Goal: Transaction & Acquisition: Purchase product/service

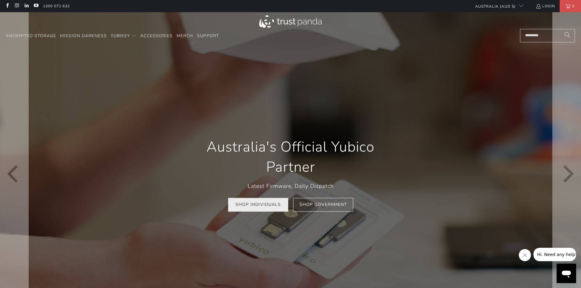
click at [269, 206] on link "Shop Individuals" at bounding box center [258, 205] width 60 height 14
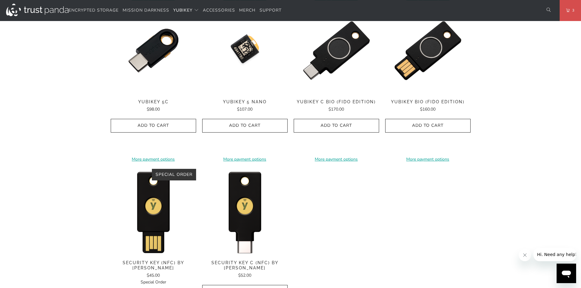
scroll to position [519, 0]
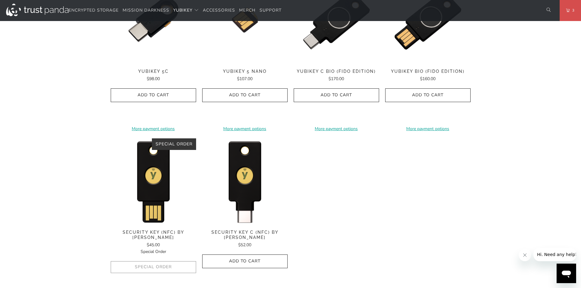
drag, startPoint x: 253, startPoint y: 261, endPoint x: 312, endPoint y: 239, distance: 62.5
click at [312, 239] on div "**********" at bounding box center [291, 62] width 360 height 493
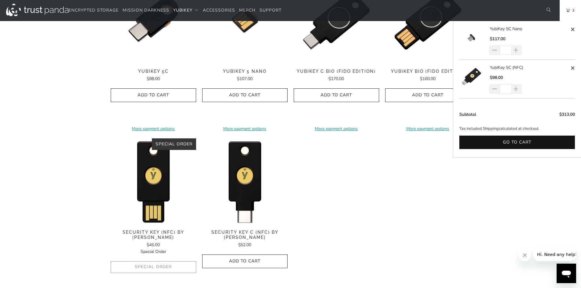
click at [569, 11] on link "3" at bounding box center [570, 10] width 21 height 21
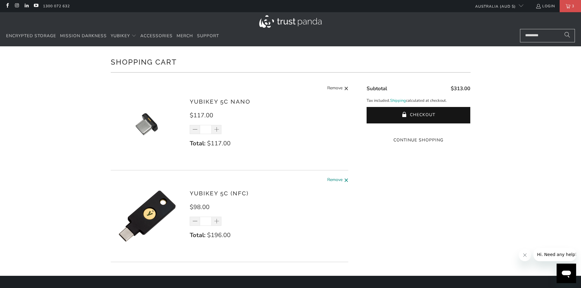
click at [347, 179] on span at bounding box center [346, 181] width 5 height 8
type input "*"
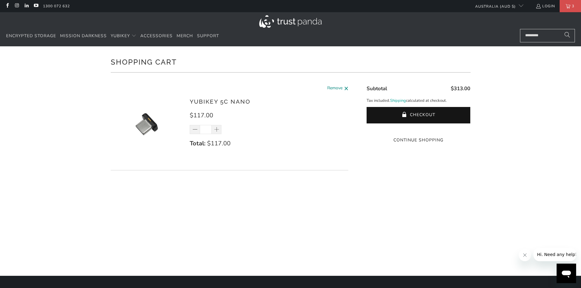
click at [346, 88] on span at bounding box center [346, 89] width 5 height 8
type input "*"
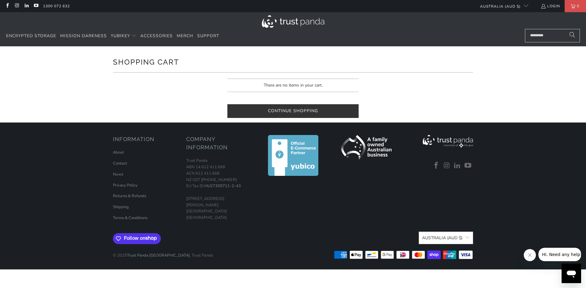
click at [289, 107] on link "Continue Shopping" at bounding box center [292, 111] width 131 height 14
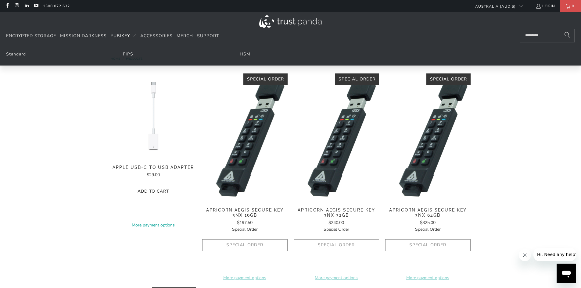
click at [118, 38] on span "YubiKey" at bounding box center [120, 36] width 19 height 6
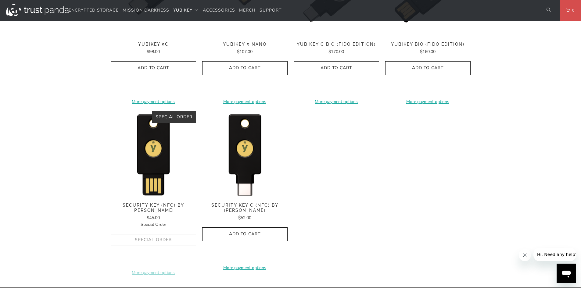
scroll to position [556, 0]
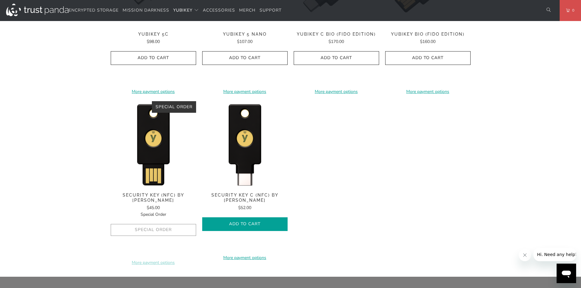
click at [254, 223] on span "Add to Cart" at bounding box center [245, 224] width 73 height 5
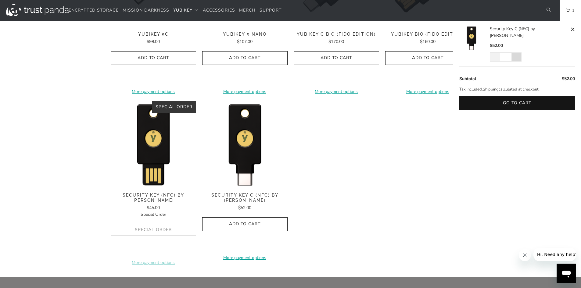
click at [517, 54] on span at bounding box center [516, 57] width 6 height 6
type input "*"
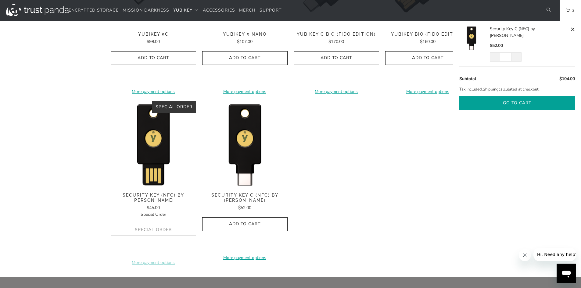
click at [519, 96] on button "Go to cart" at bounding box center [517, 103] width 116 height 14
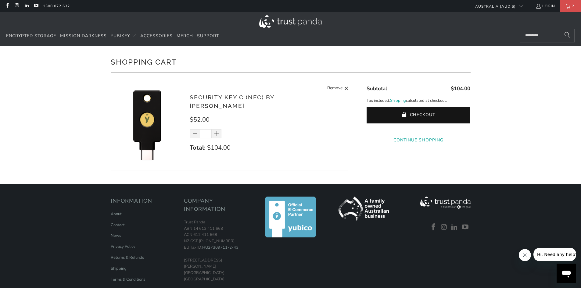
click at [411, 144] on link "Continue Shopping" at bounding box center [419, 140] width 104 height 7
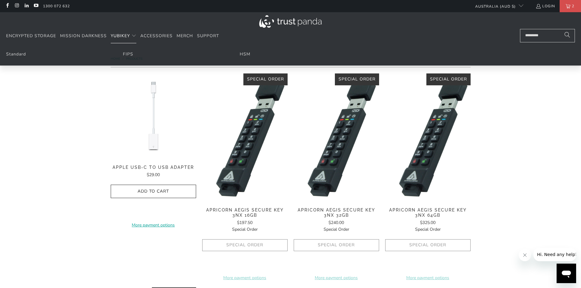
click at [117, 36] on span "YubiKey" at bounding box center [120, 36] width 19 height 6
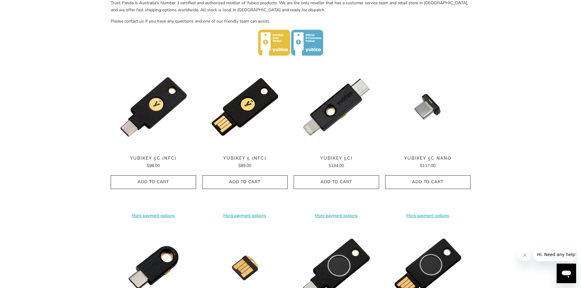
scroll to position [275, 0]
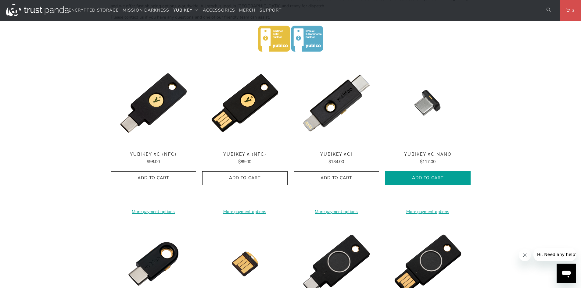
click at [430, 180] on icon "button" at bounding box center [428, 179] width 10 height 10
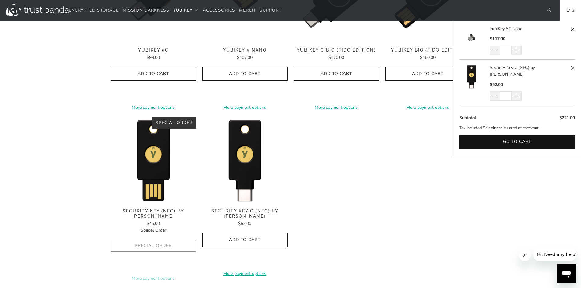
scroll to position [549, 0]
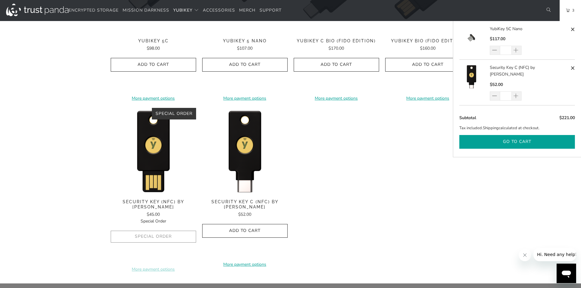
click at [516, 137] on button "Go to cart" at bounding box center [517, 142] width 116 height 14
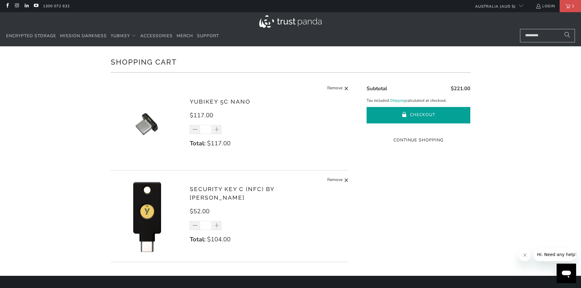
click at [420, 115] on button "Checkout" at bounding box center [419, 115] width 104 height 16
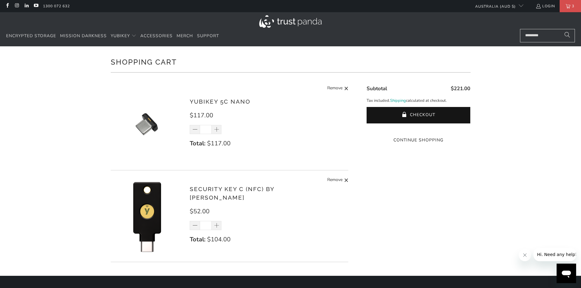
drag, startPoint x: 345, startPoint y: 179, endPoint x: 349, endPoint y: 130, distance: 49.6
click at [345, 178] on span at bounding box center [346, 181] width 5 height 8
type input "*"
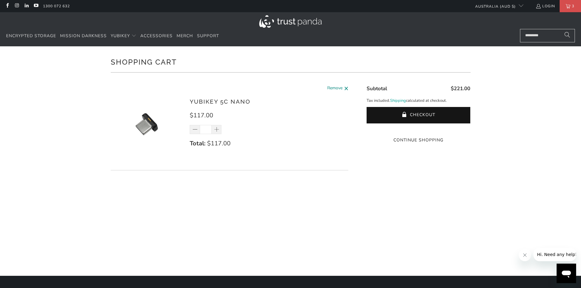
click at [346, 89] on span at bounding box center [346, 89] width 5 height 8
type input "*"
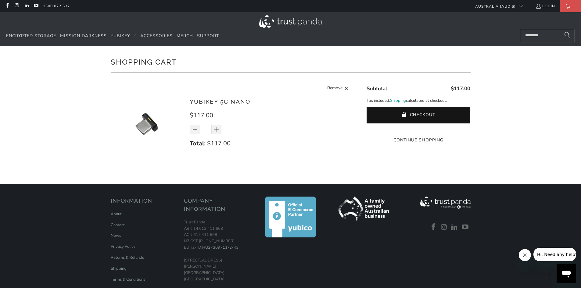
click at [347, 87] on span at bounding box center [346, 89] width 5 height 8
type input "*"
